Goal: Transaction & Acquisition: Obtain resource

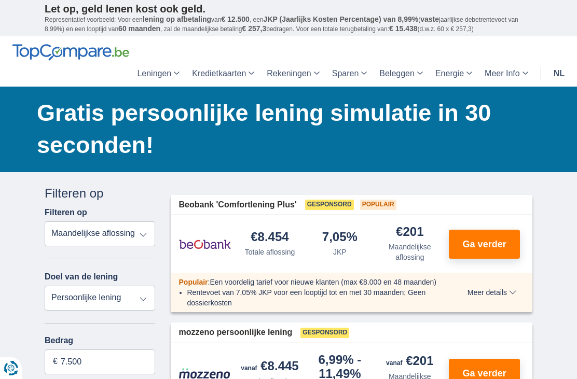
click at [129, 238] on select "Totale aflossing JKP Maandelijkse aflossing" at bounding box center [100, 234] width 110 height 25
click at [141, 302] on select "Persoonlijke lening Auto Moto / fiets Mobilhome / caravan Renovatie Energie Sch…" at bounding box center [100, 298] width 110 height 25
select select "debtConsolidation"
type input "10.000"
type input "10250"
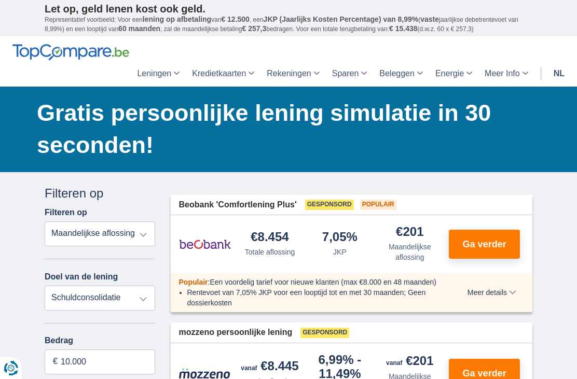
select select "48"
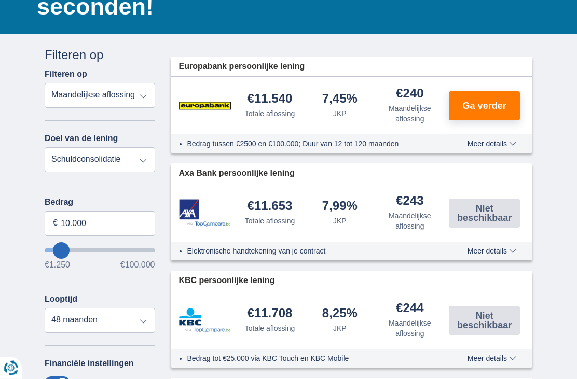
scroll to position [142, 0]
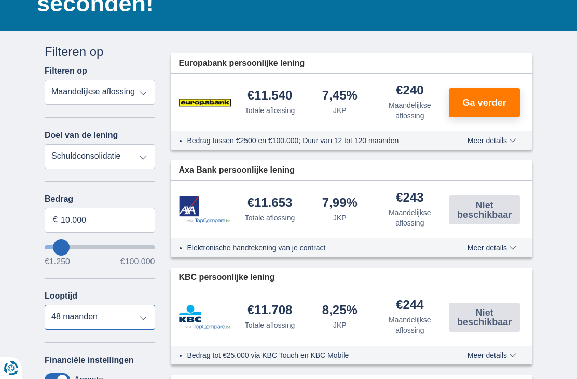
click at [143, 323] on select "12 maanden 18 maanden 24 maanden 30 maanden 36 maanden 42 maanden 48 maanden" at bounding box center [100, 317] width 110 height 25
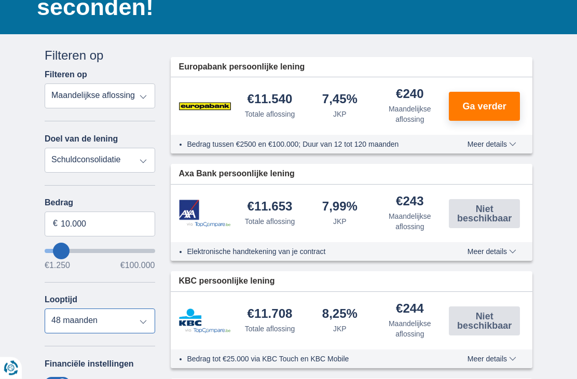
scroll to position [0, 0]
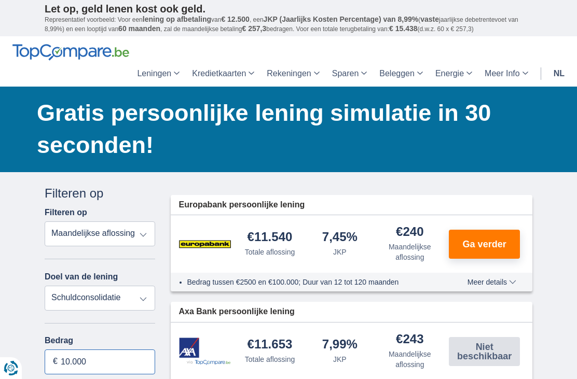
click at [138, 370] on input "10.000" at bounding box center [100, 362] width 110 height 25
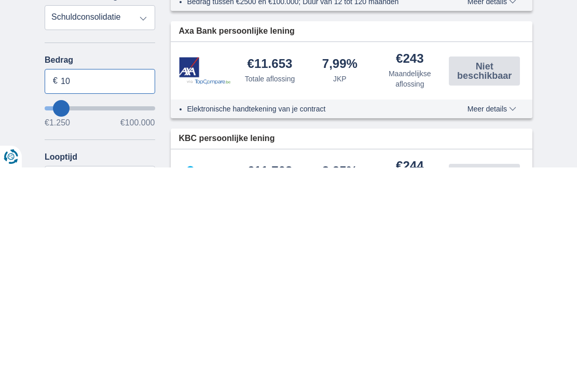
type input "1"
type input "7.500"
type input "7250"
select select "42"
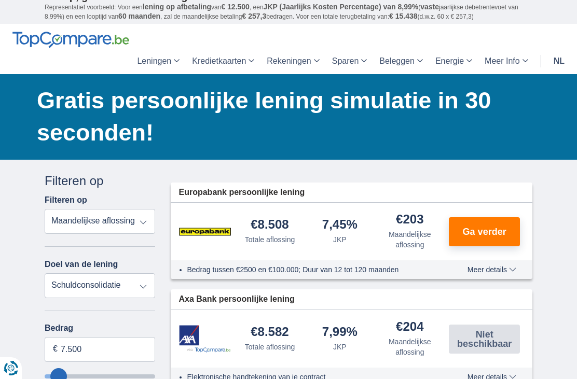
scroll to position [0, 0]
